Goal: Information Seeking & Learning: Find specific page/section

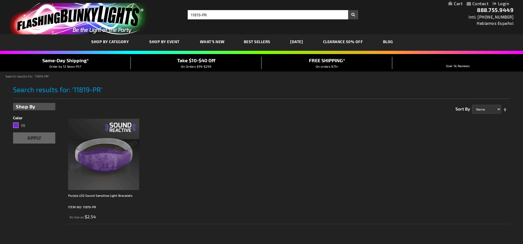
click at [102, 155] on img at bounding box center [103, 154] width 71 height 71
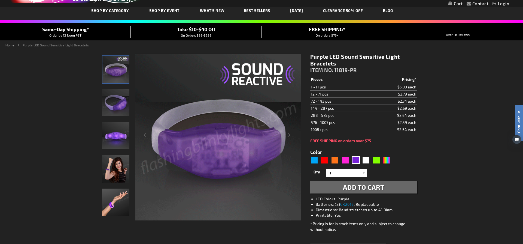
drag, startPoint x: 189, startPoint y: 35, endPoint x: 192, endPoint y: 36, distance: 3.0
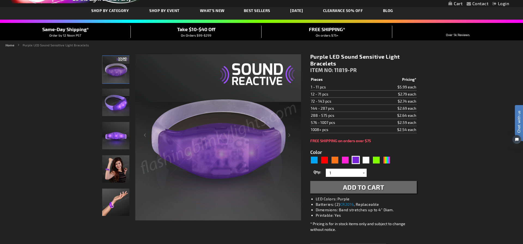
click at [189, 36] on div "Close dialog Get 10% Off Subscribe and save today Unlock Offer Submit" at bounding box center [261, 122] width 523 height 244
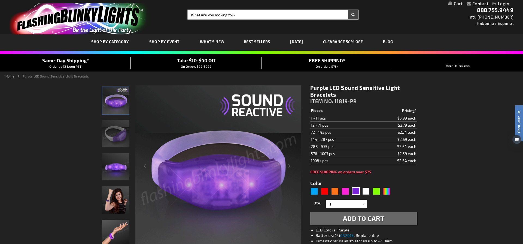
click at [240, 15] on input "Search" at bounding box center [273, 14] width 171 height 9
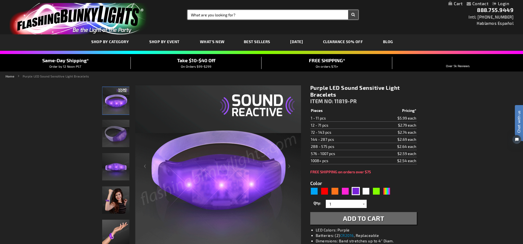
paste input "11819-WT"
type input "11819-WT"
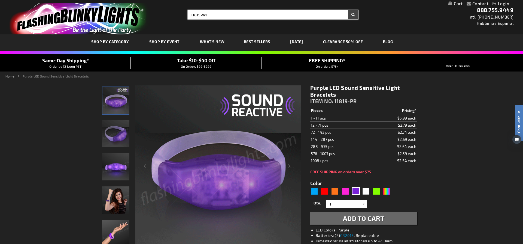
click at [348, 10] on button "Search" at bounding box center [353, 14] width 10 height 9
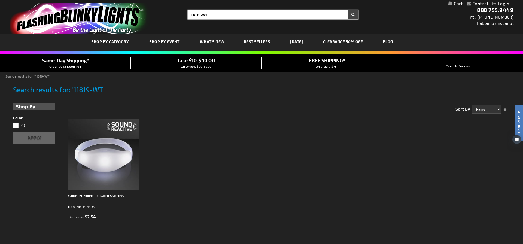
drag, startPoint x: 227, startPoint y: 14, endPoint x: 185, endPoint y: 11, distance: 42.1
click at [185, 11] on div "Search Search 11819-WT × Search" at bounding box center [271, 14] width 175 height 9
paste input "PK"
type input "11819-PK"
click at [348, 10] on button "Search" at bounding box center [353, 14] width 10 height 9
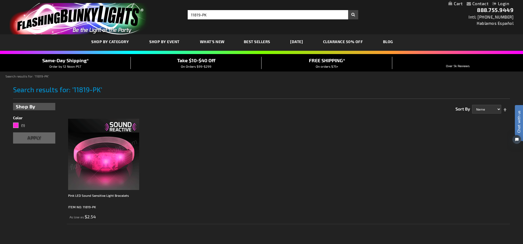
click at [129, 170] on img at bounding box center [103, 154] width 71 height 71
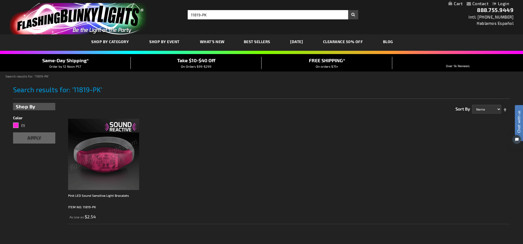
click at [116, 159] on img at bounding box center [103, 154] width 71 height 71
